Goal: Task Accomplishment & Management: Manage account settings

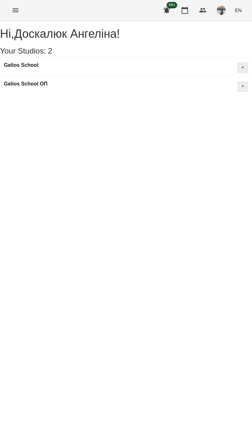
click at [17, 12] on icon "Menu" at bounding box center [16, 10] width 6 height 4
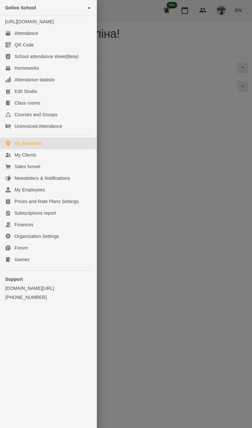
click at [39, 160] on link "My Clients" at bounding box center [48, 155] width 97 height 12
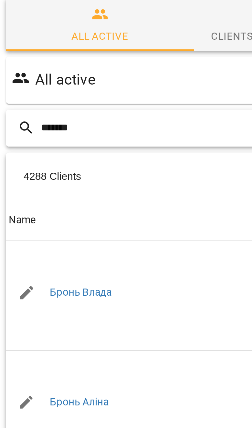
type input "*******"
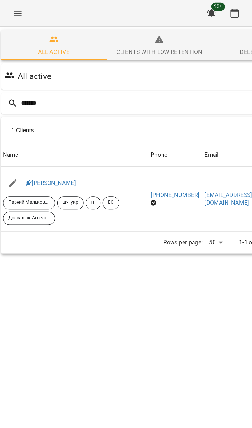
click at [44, 140] on link "[PERSON_NAME]" at bounding box center [41, 142] width 39 height 5
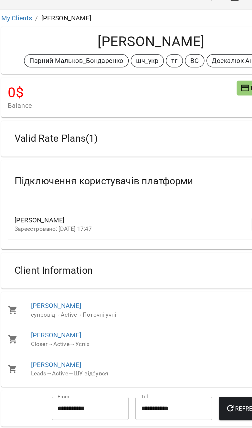
scroll to position [102, 0]
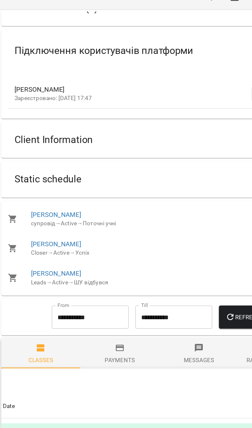
click at [177, 139] on div "Static schedule" at bounding box center [126, 153] width 247 height 28
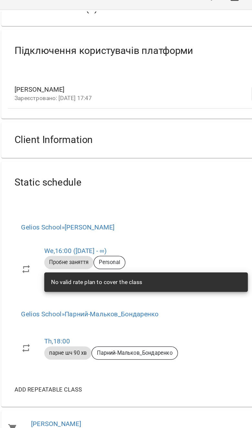
click at [183, 112] on div "Client Information" at bounding box center [120, 122] width 225 height 20
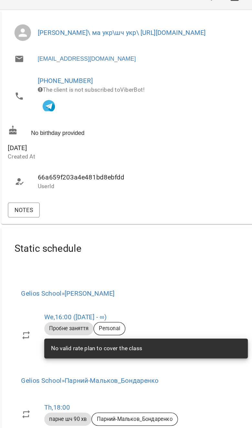
scroll to position [297, 0]
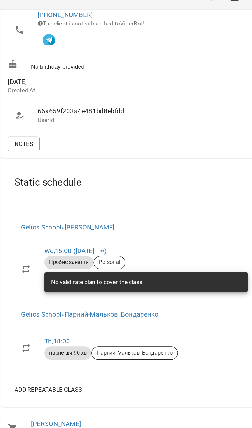
click at [20, 116] on div at bounding box center [125, 117] width 239 height 3
click at [23, 122] on span "Notes" at bounding box center [20, 126] width 15 height 8
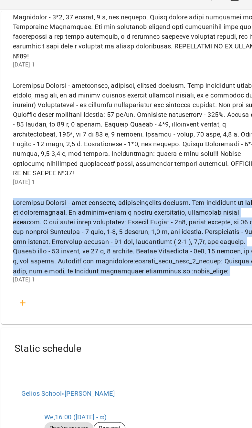
scroll to position [1159, 0]
